Goal: Information Seeking & Learning: Learn about a topic

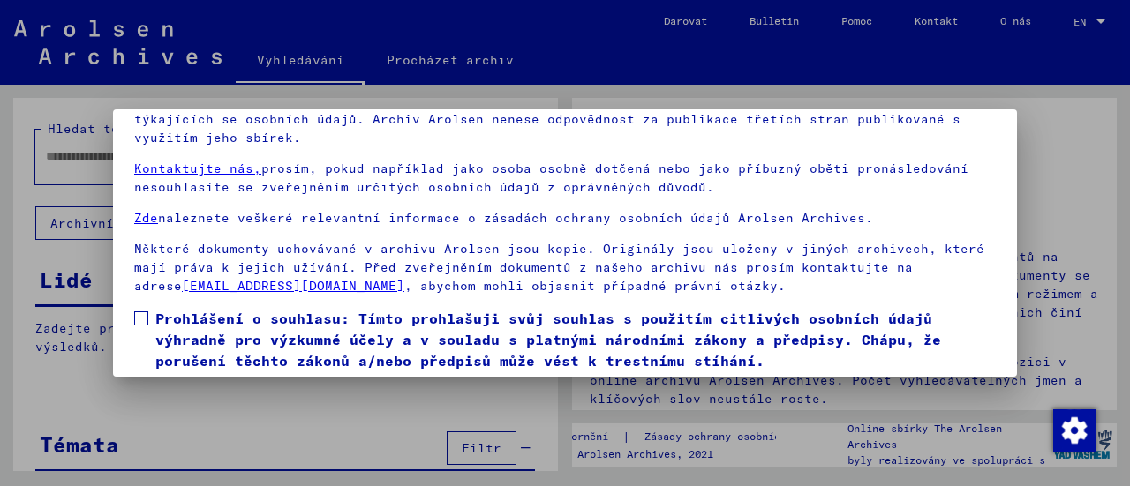
scroll to position [137, 0]
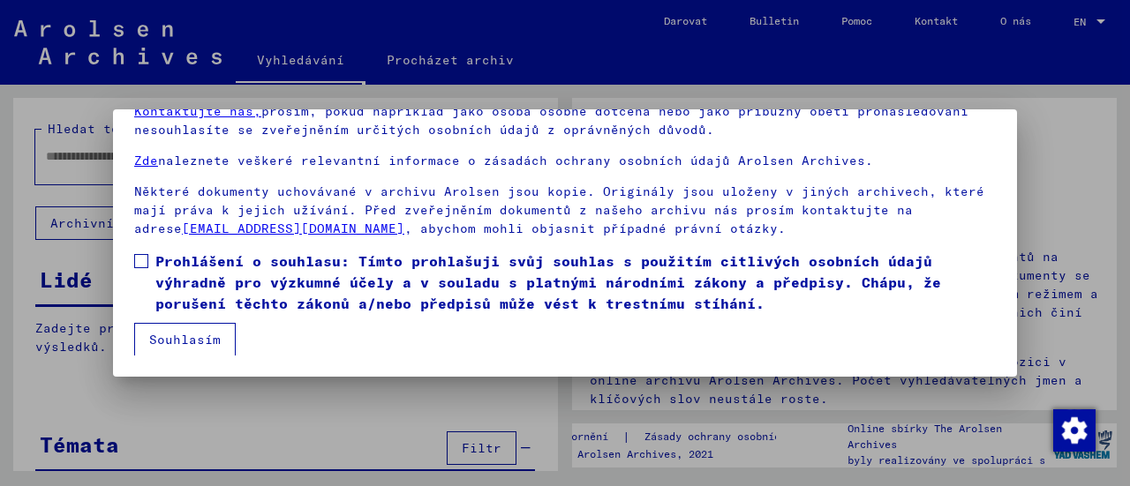
click at [138, 262] on span at bounding box center [141, 261] width 14 height 14
click at [161, 350] on button "Souhlasím" at bounding box center [184, 340] width 101 height 34
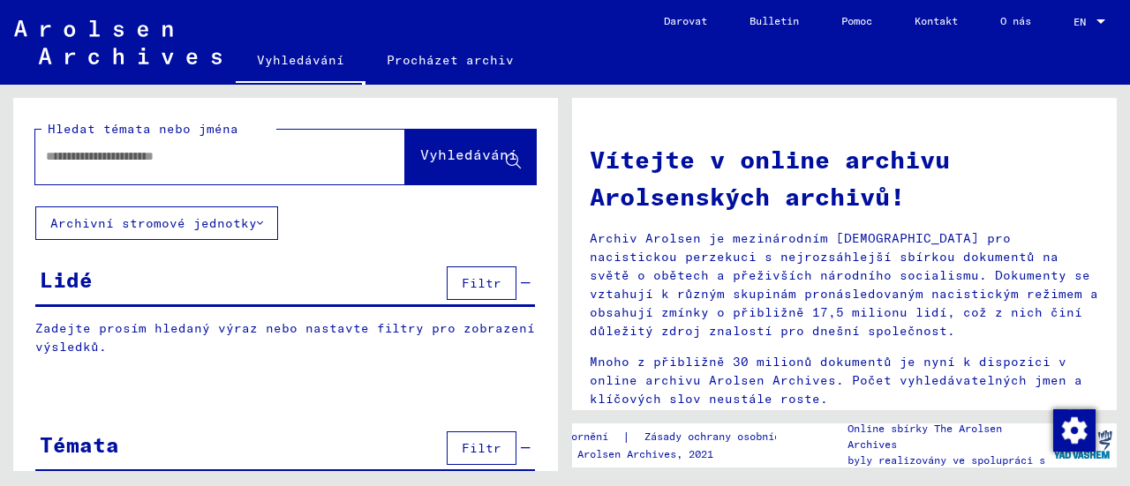
click at [102, 167] on div at bounding box center [193, 157] width 317 height 40
click at [96, 167] on div at bounding box center [193, 157] width 317 height 40
click at [215, 156] on input "text" at bounding box center [199, 156] width 306 height 19
paste input "**********"
type input "**********"
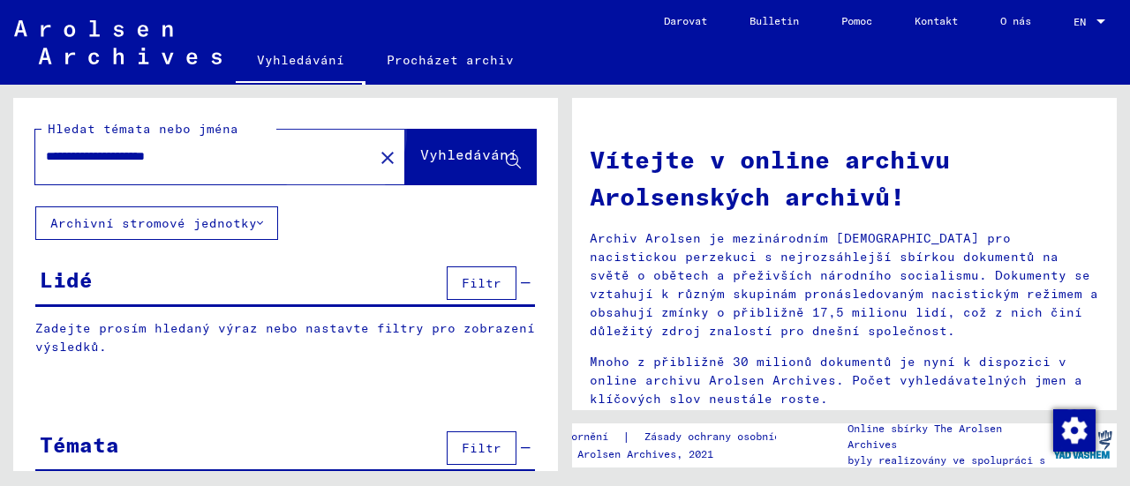
click at [438, 155] on font "Vyhledávání" at bounding box center [468, 155] width 97 height 18
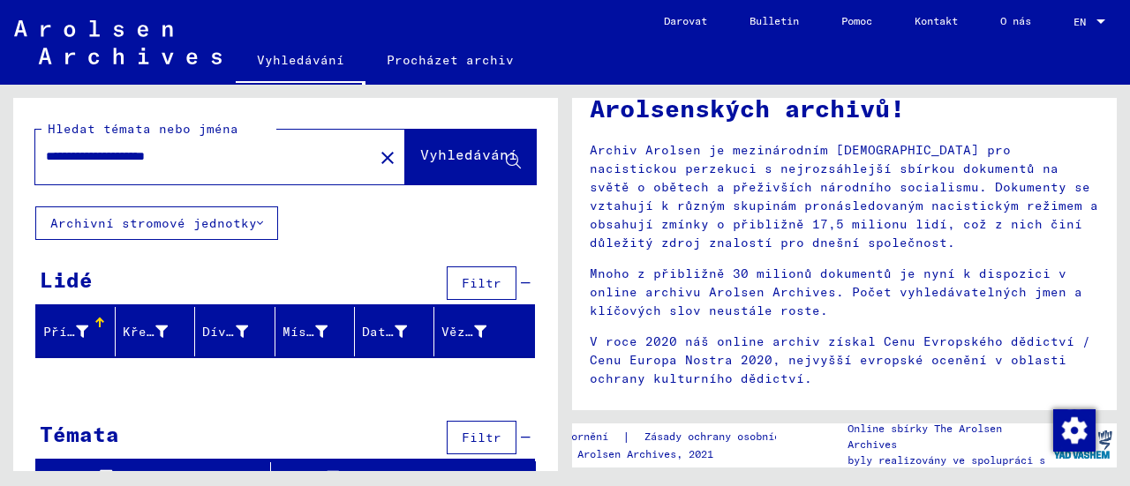
click at [420, 154] on font "Vyhledávání" at bounding box center [468, 155] width 97 height 18
click at [420, 149] on font "Vyhledávání" at bounding box center [468, 155] width 97 height 18
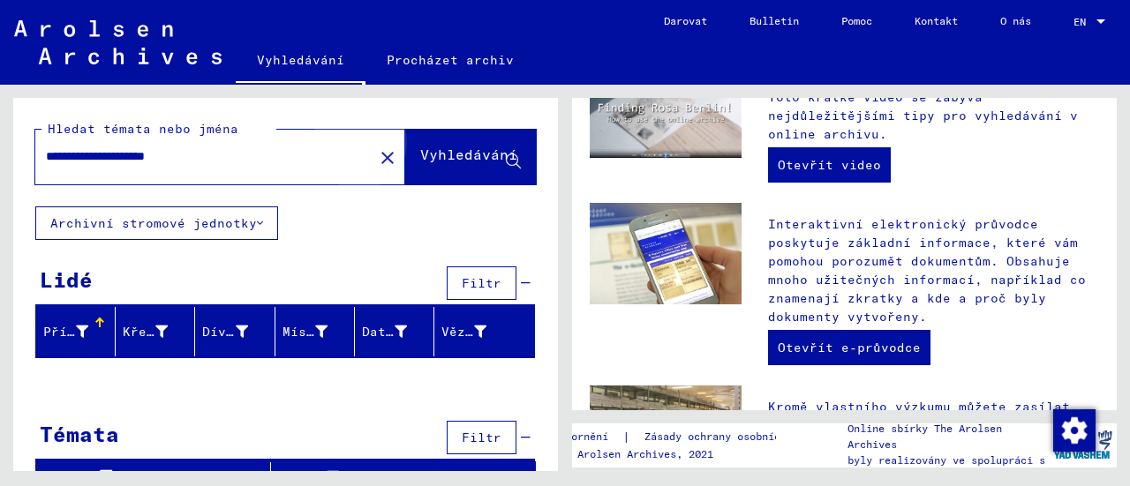
click at [462, 163] on font "Vyhledávání" at bounding box center [468, 155] width 97 height 18
click at [420, 158] on font "Vyhledávání" at bounding box center [468, 155] width 97 height 18
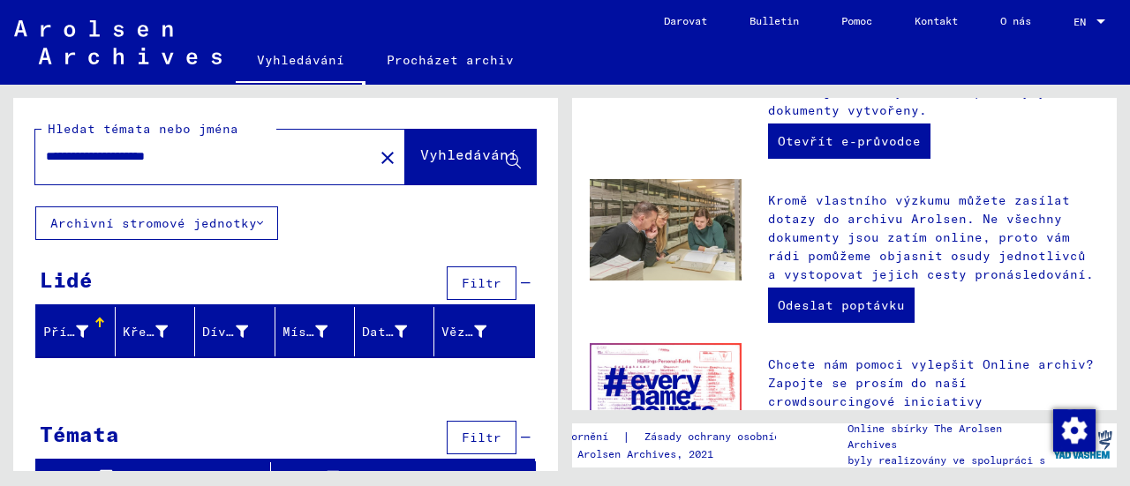
scroll to position [864, 0]
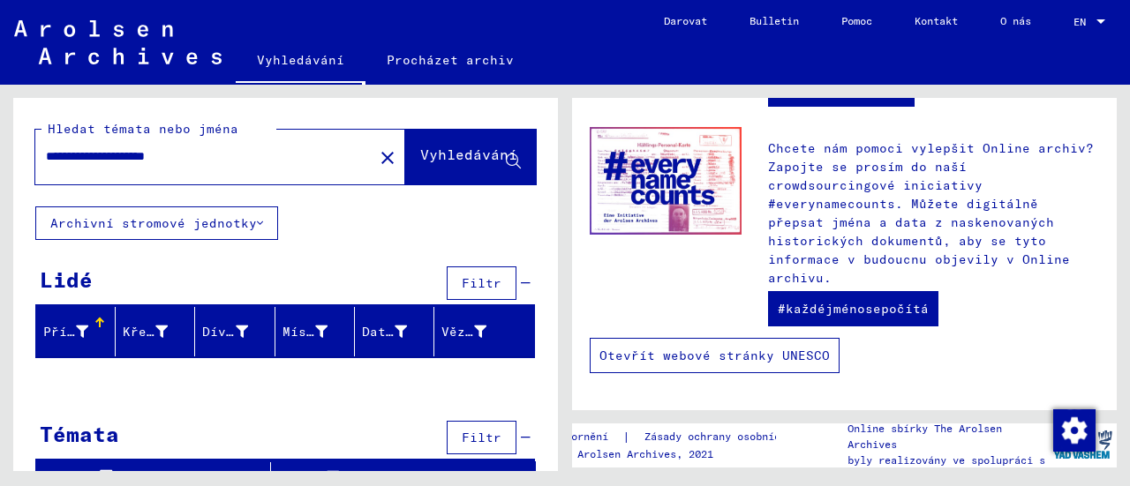
click at [738, 368] on link "Otevřít webové stránky UNESCO" at bounding box center [714, 355] width 250 height 35
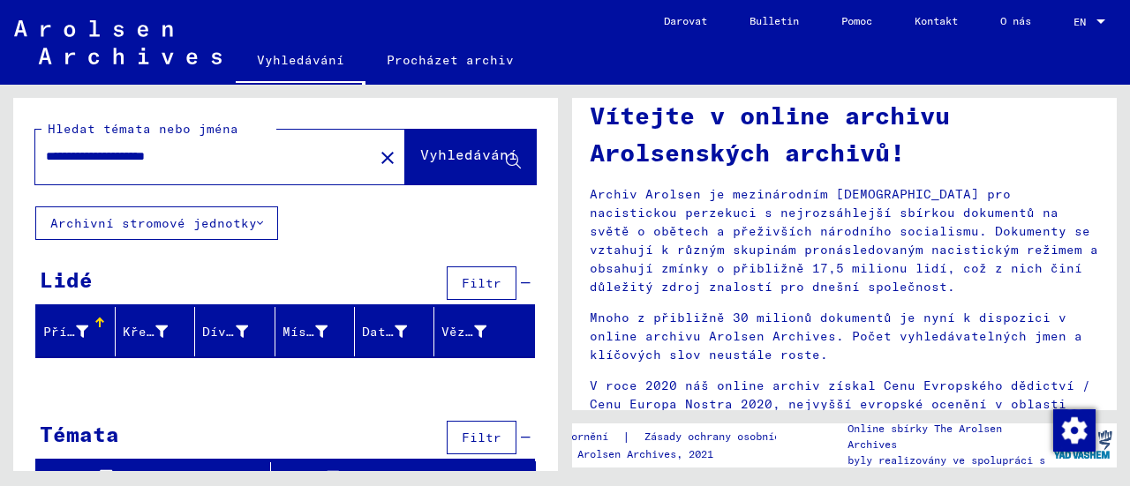
scroll to position [0, 0]
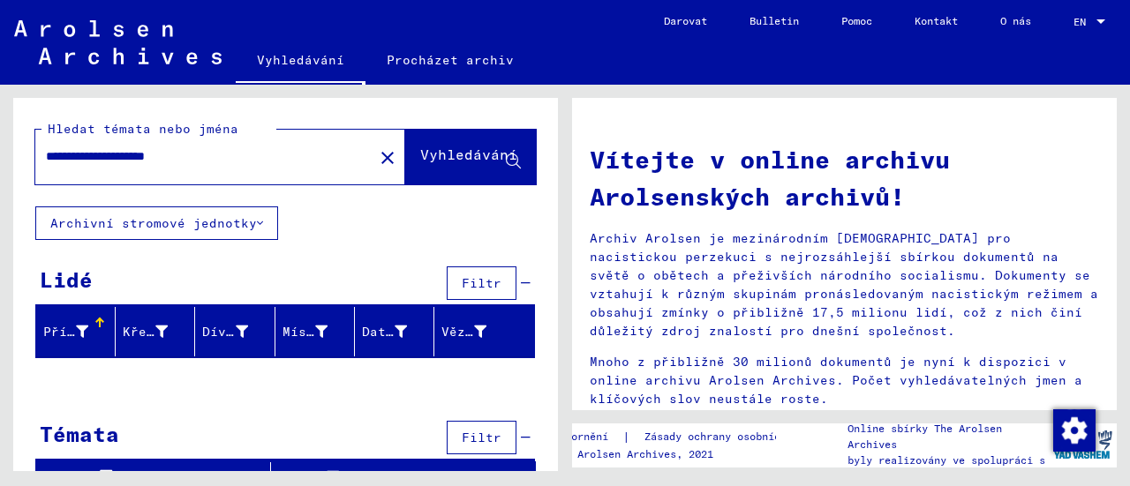
click at [1095, 17] on div at bounding box center [1101, 22] width 16 height 12
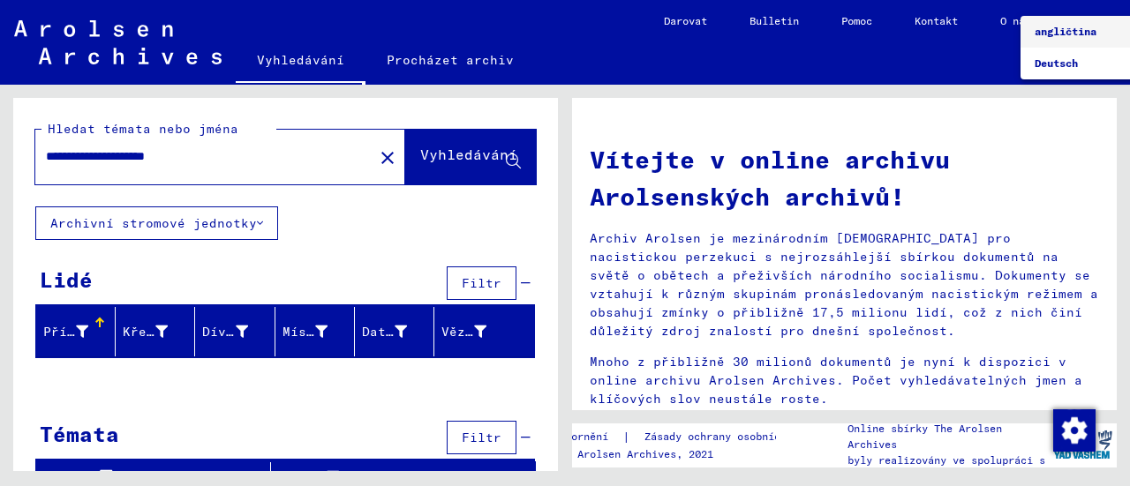
click at [1065, 36] on font "angličtina" at bounding box center [1065, 31] width 62 height 13
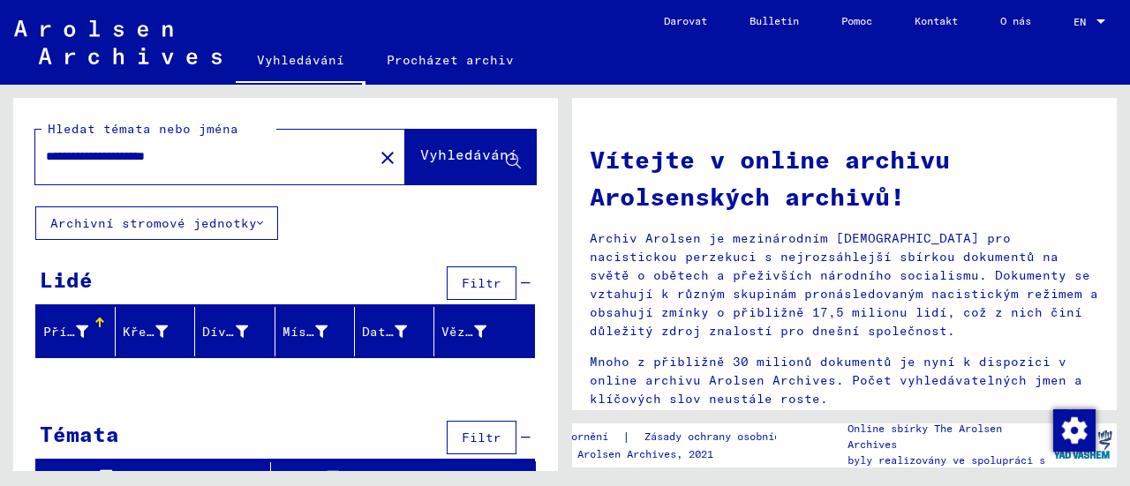
click at [455, 64] on font "Procházet archiv" at bounding box center [450, 60] width 127 height 16
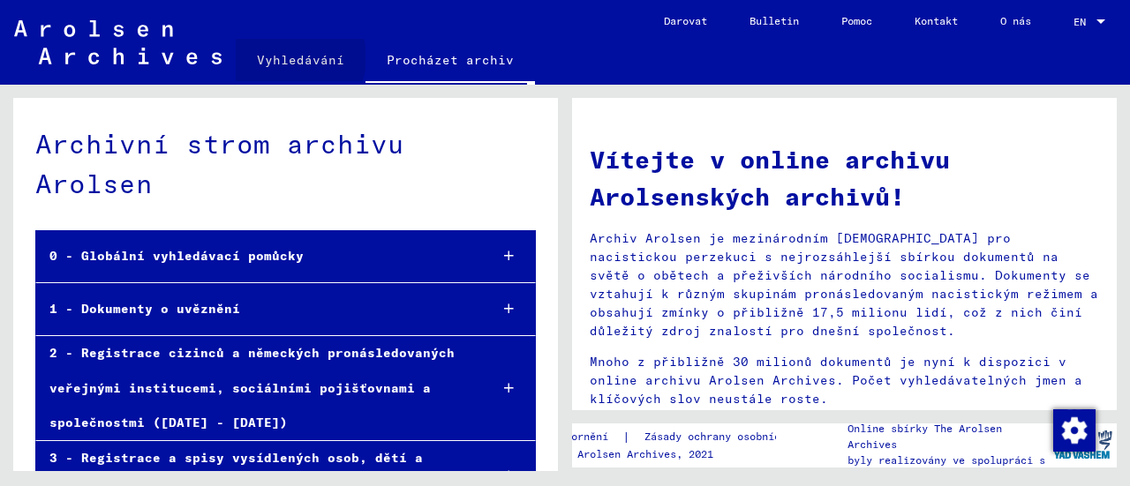
click at [293, 57] on font "Vyhledávání" at bounding box center [300, 60] width 87 height 16
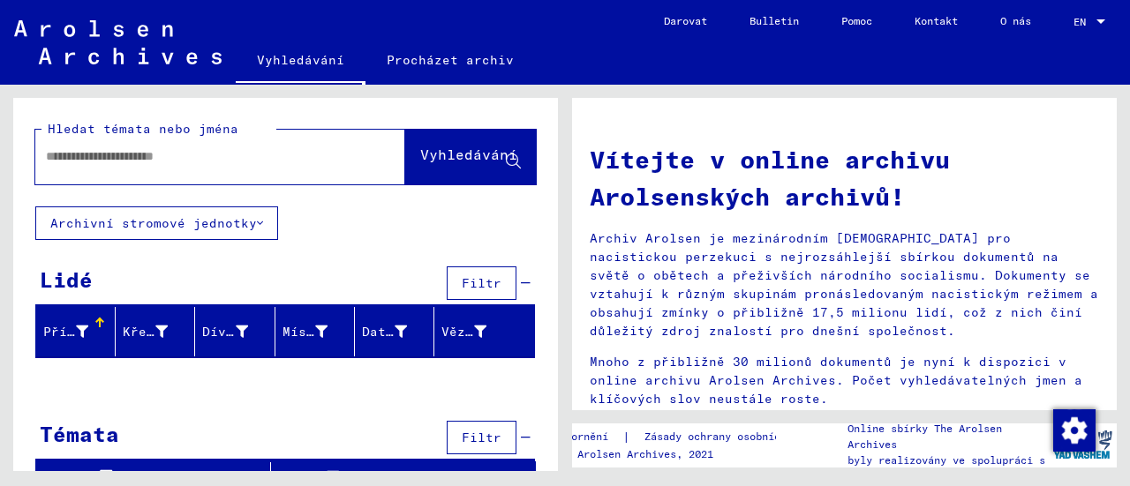
click at [273, 151] on input "text" at bounding box center [199, 156] width 306 height 19
paste input "**********"
drag, startPoint x: 244, startPoint y: 161, endPoint x: 146, endPoint y: 167, distance: 97.2
click at [146, 167] on div "**********" at bounding box center [193, 157] width 317 height 40
type input "**********"
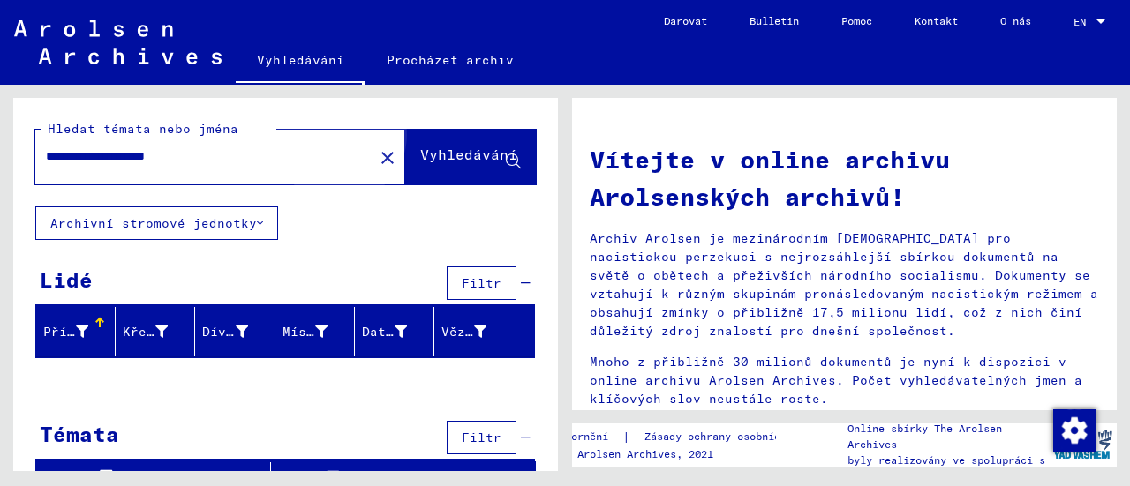
click at [441, 157] on font "Vyhledávání" at bounding box center [468, 155] width 97 height 18
click at [76, 338] on div at bounding box center [82, 332] width 12 height 19
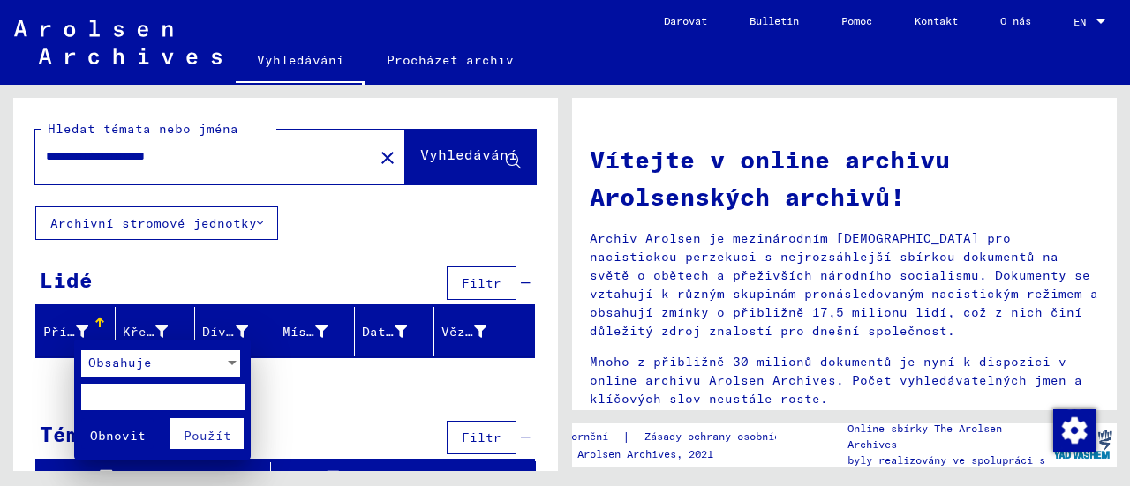
click at [185, 259] on div at bounding box center [565, 243] width 1130 height 486
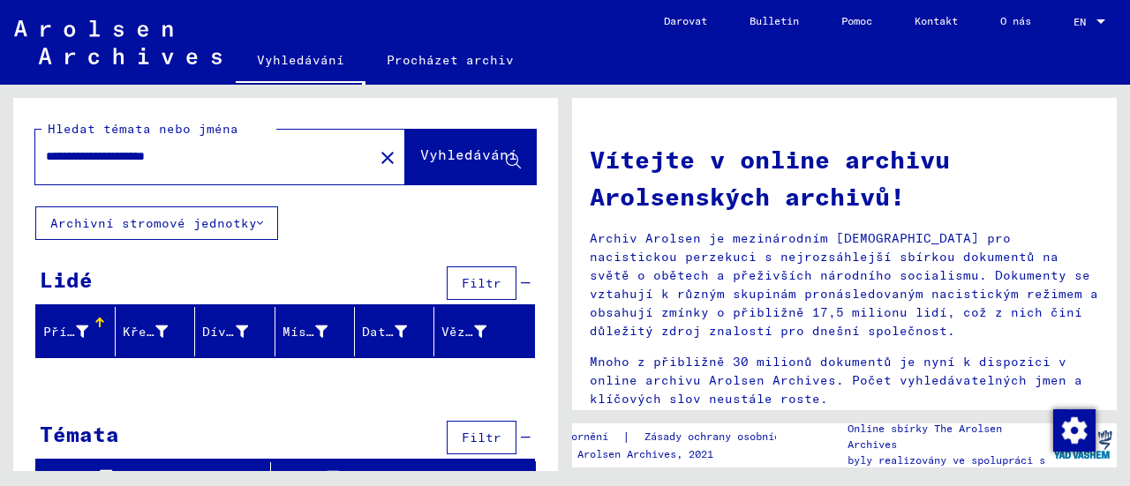
click at [438, 61] on font "Procházet archiv" at bounding box center [450, 60] width 127 height 16
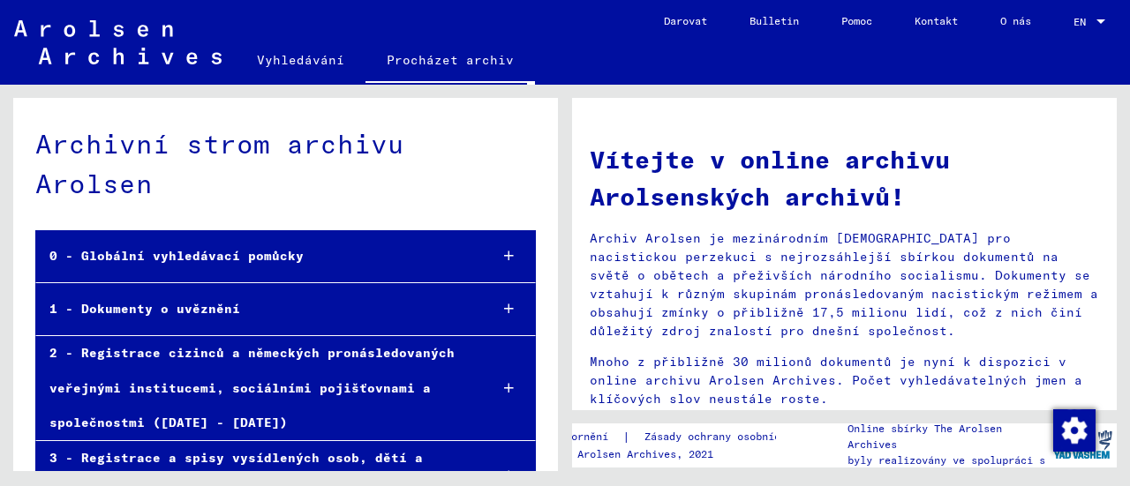
click at [300, 254] on div "0 - Globální vyhledávací pomůcky" at bounding box center [255, 256] width 438 height 34
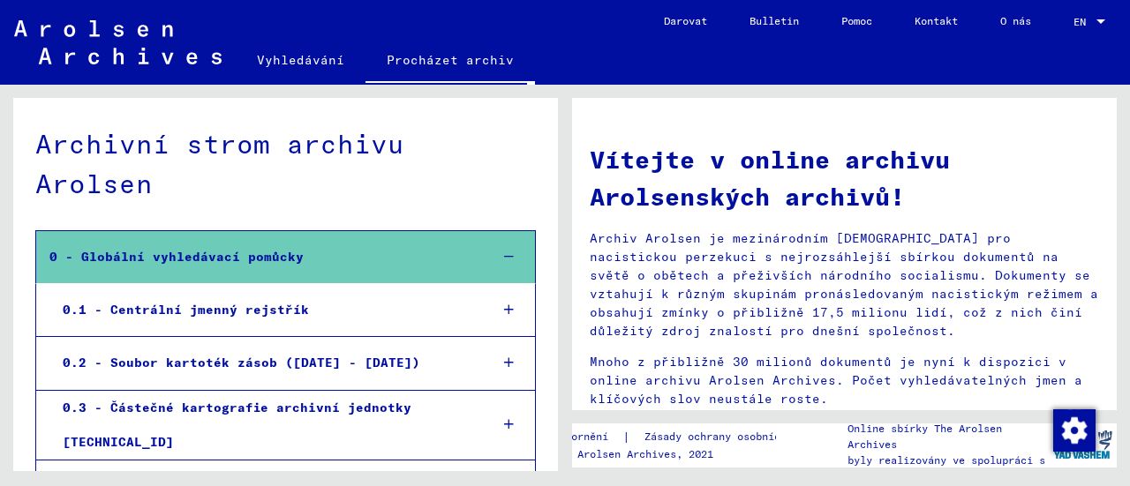
click at [166, 320] on div "0.1 - Centrální jmenný rejstřík" at bounding box center [261, 310] width 424 height 34
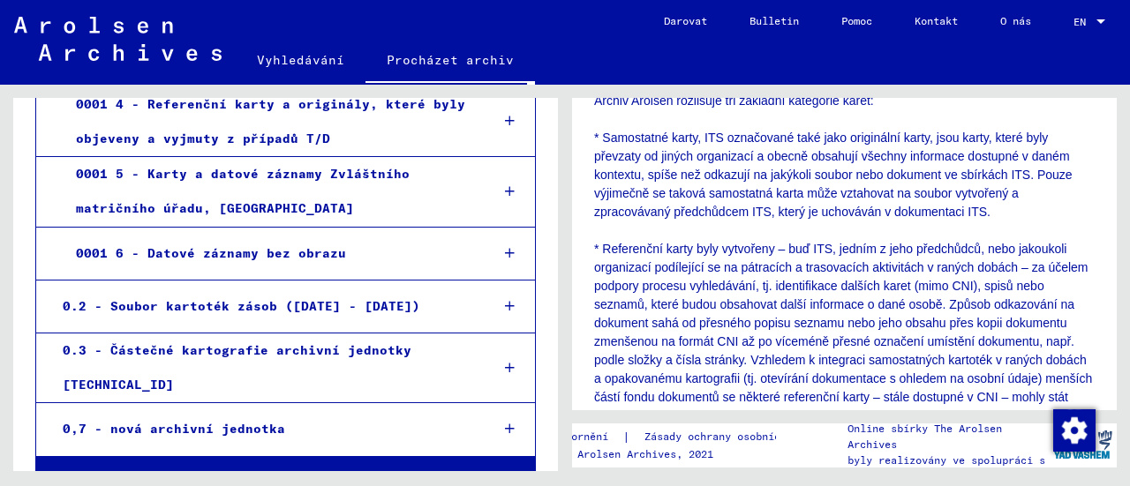
scroll to position [706, 0]
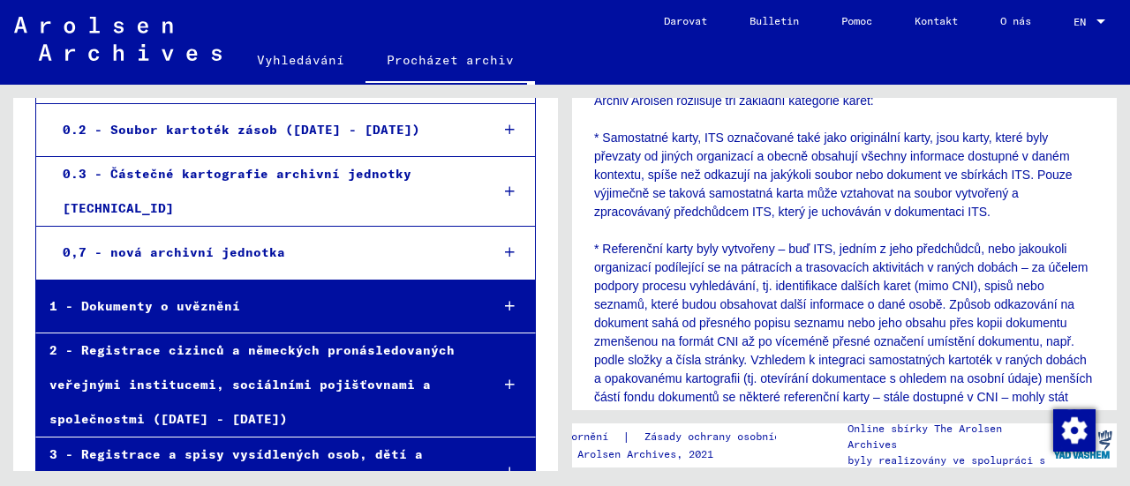
click at [194, 298] on font "1 - Dokumenty o uvěznění" at bounding box center [144, 306] width 191 height 16
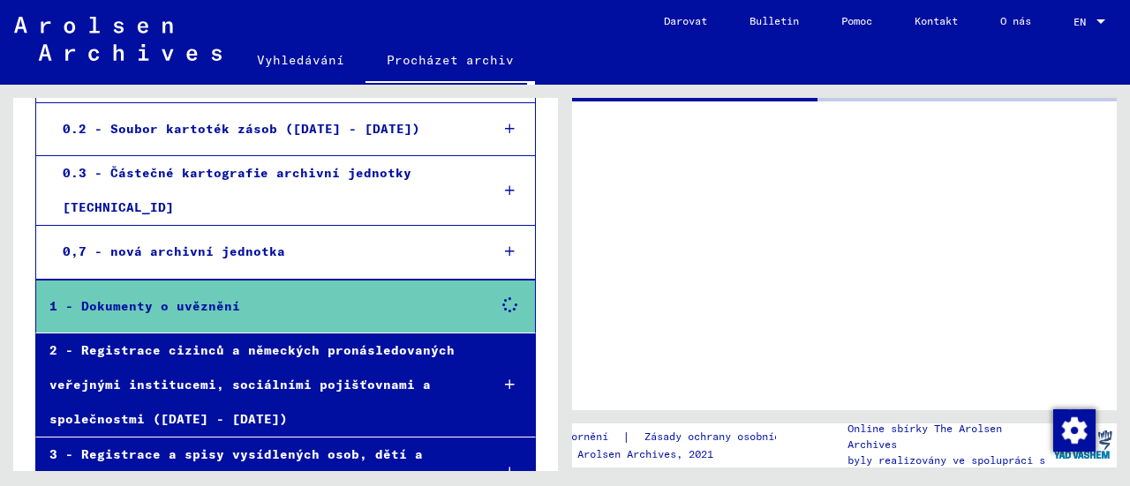
scroll to position [705, 0]
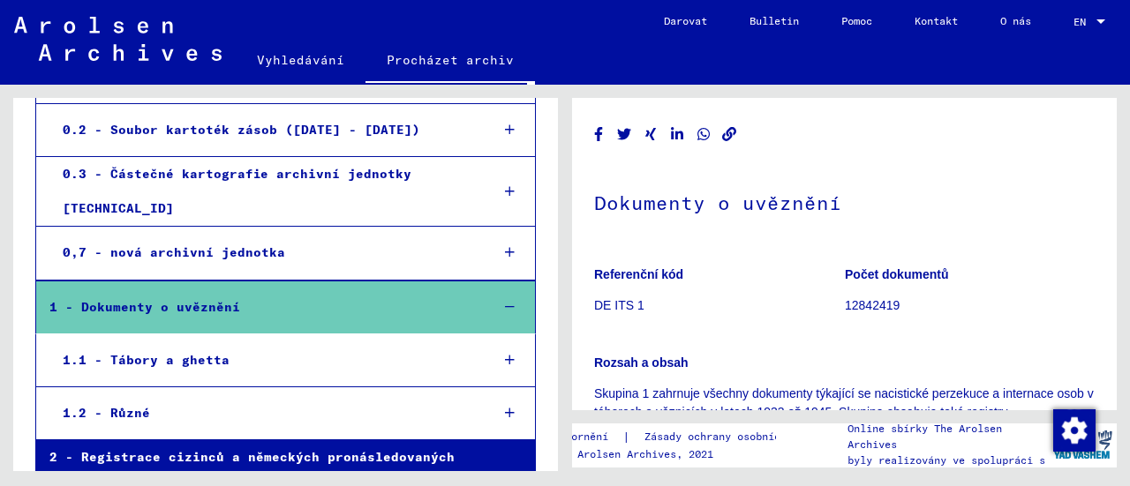
click at [174, 396] on div "1.2 - Různé" at bounding box center [262, 413] width 426 height 34
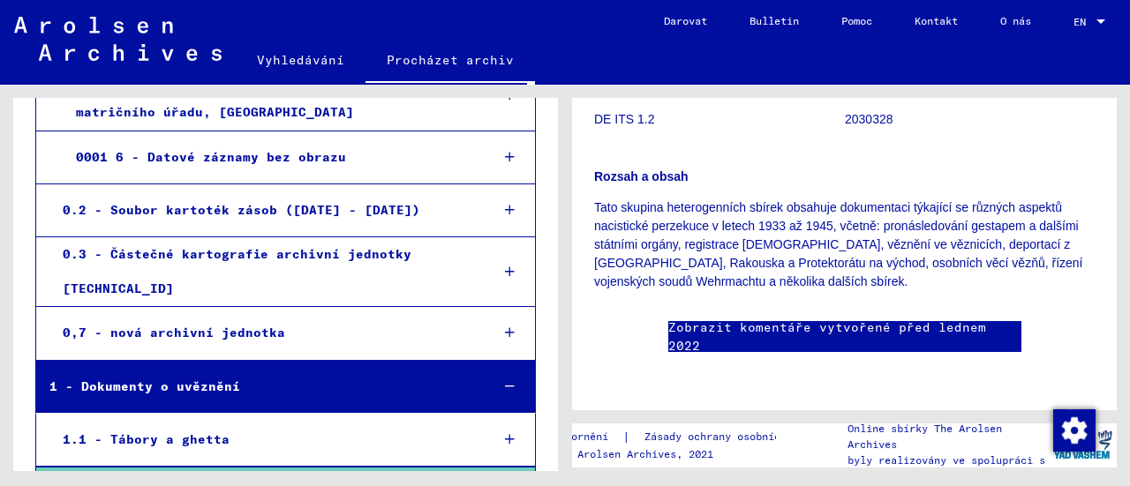
scroll to position [617, 0]
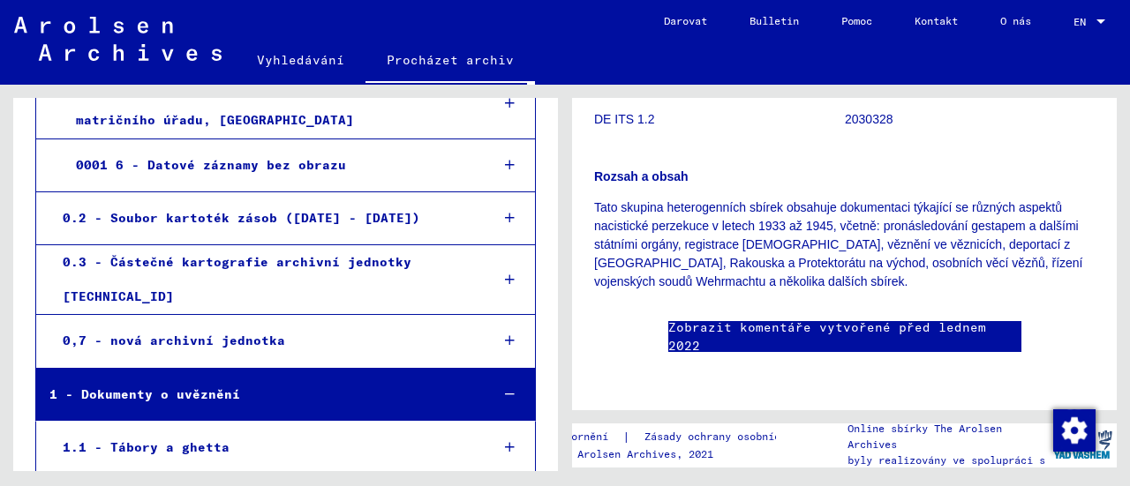
click at [182, 217] on font "0.2 - Soubor kartoték zásob ([DATE] - [DATE])" at bounding box center [241, 218] width 357 height 16
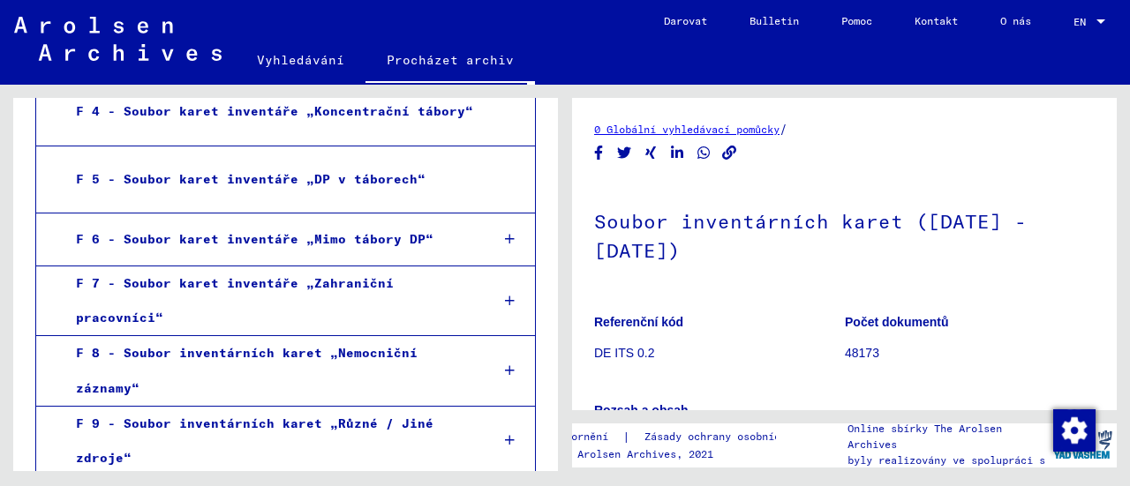
scroll to position [1323, 0]
